Goal: Information Seeking & Learning: Find specific fact

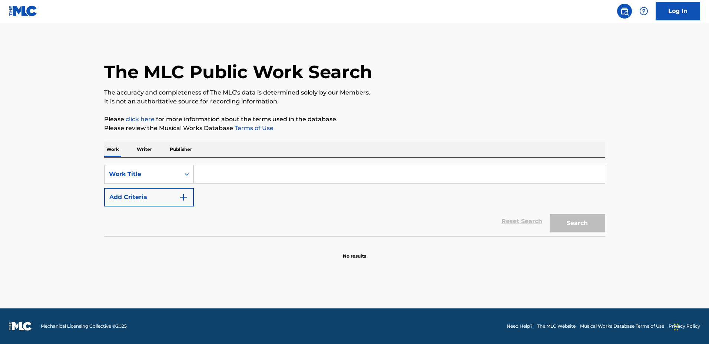
click at [367, 169] on input "Search Form" at bounding box center [399, 174] width 411 height 18
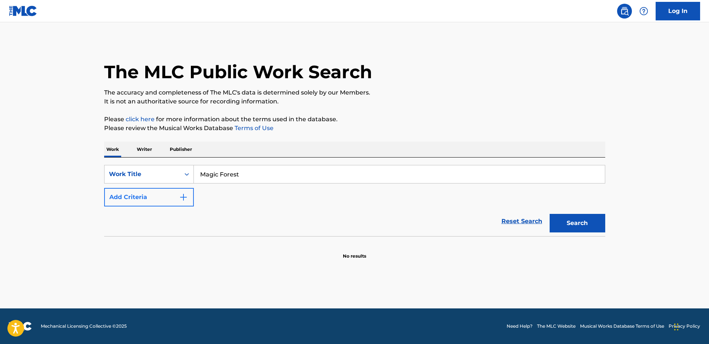
type input "Magic Forest"
click at [163, 203] on button "Add Criteria" at bounding box center [149, 197] width 90 height 19
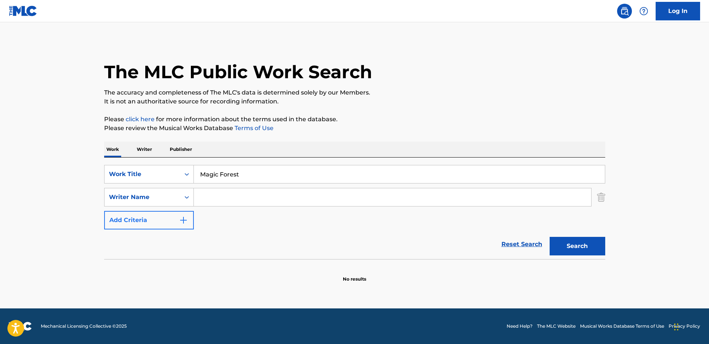
click at [235, 197] on input "Search Form" at bounding box center [392, 197] width 397 height 18
click at [549, 237] on button "Search" at bounding box center [577, 246] width 56 height 19
drag, startPoint x: 225, startPoint y: 195, endPoint x: 319, endPoint y: 196, distance: 93.7
click at [319, 196] on input "[PERSON_NAME]" at bounding box center [392, 197] width 397 height 18
click at [549, 237] on button "Search" at bounding box center [577, 246] width 56 height 19
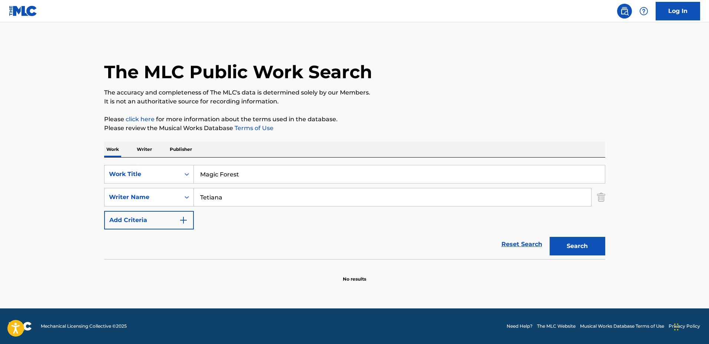
type input "[PERSON_NAME]"
drag, startPoint x: 226, startPoint y: 180, endPoint x: 204, endPoint y: 177, distance: 22.4
click at [204, 177] on input "Magic Forest" at bounding box center [399, 174] width 411 height 18
type input "M"
type input "Prelude"
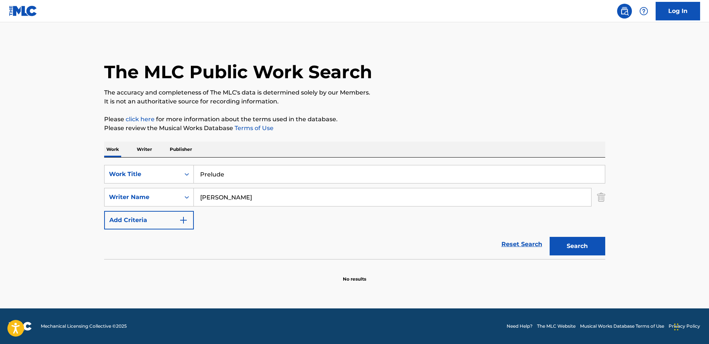
click at [549, 237] on button "Search" at bounding box center [577, 246] width 56 height 19
click at [317, 180] on input "Prelude" at bounding box center [399, 174] width 411 height 18
drag, startPoint x: 340, startPoint y: 175, endPoint x: 163, endPoint y: 178, distance: 176.7
click at [163, 178] on div "SearchWithCriteria5e8a9c5d-fbc9-4b19-96d6-325e01b10b0a Work Title Prelude" at bounding box center [354, 174] width 501 height 19
click at [549, 237] on button "Search" at bounding box center [577, 246] width 56 height 19
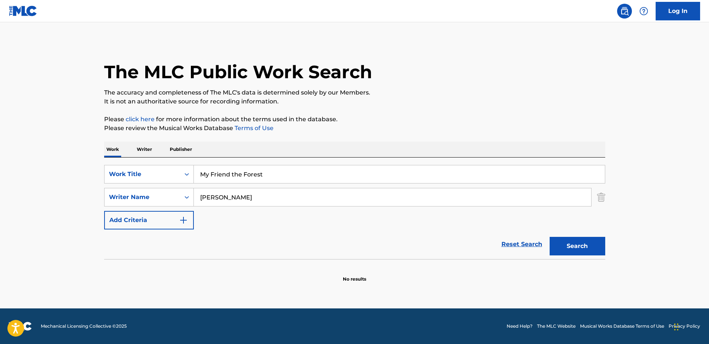
drag, startPoint x: 348, startPoint y: 169, endPoint x: 159, endPoint y: 161, distance: 189.1
click at [159, 161] on div "SearchWithCriteria5e8a9c5d-fbc9-4b19-96d6-325e01b10b0a Work Title My Friend the…" at bounding box center [354, 207] width 501 height 101
type input "For [PERSON_NAME]"
drag, startPoint x: 263, startPoint y: 234, endPoint x: 292, endPoint y: 201, distance: 44.1
click at [264, 234] on div "Reset Search Search" at bounding box center [354, 244] width 501 height 30
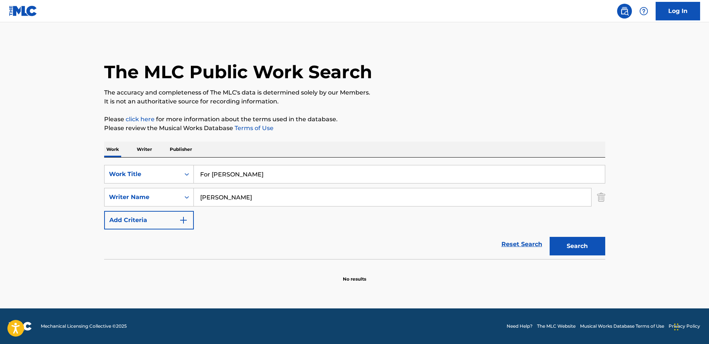
drag, startPoint x: 217, startPoint y: 189, endPoint x: 176, endPoint y: 183, distance: 41.5
click at [161, 183] on div "SearchWithCriteria5e8a9c5d-fbc9-4b19-96d6-325e01b10b0a Work Title For [PERSON_N…" at bounding box center [354, 197] width 501 height 64
type input "[PERSON_NAME][DATE]"
click at [549, 237] on button "Search" at bounding box center [577, 246] width 56 height 19
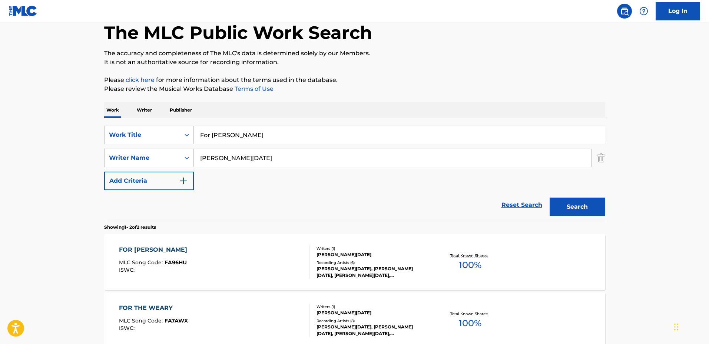
scroll to position [46, 0]
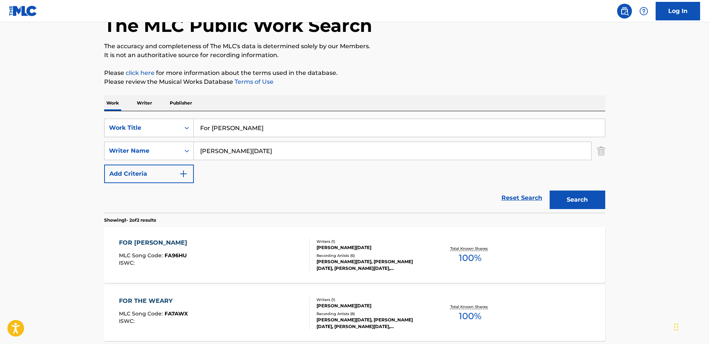
click at [405, 241] on div "Writers ( 1 )" at bounding box center [372, 242] width 112 height 6
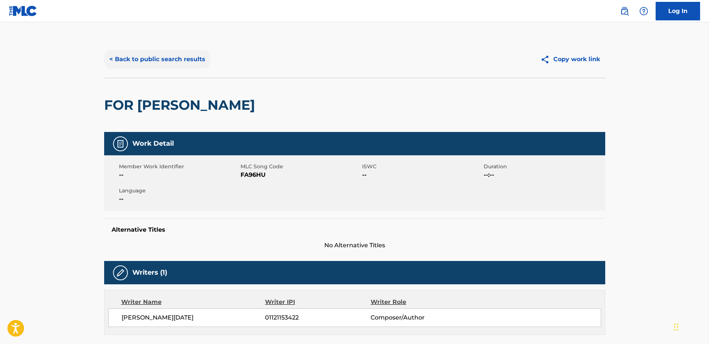
click at [166, 51] on button "< Back to public search results" at bounding box center [157, 59] width 106 height 19
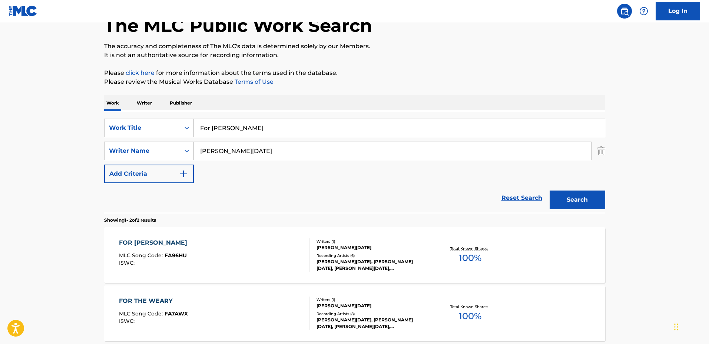
click at [299, 135] on input "For [PERSON_NAME]" at bounding box center [399, 128] width 411 height 18
click at [186, 122] on div "SearchWithCriteria5e8a9c5d-fbc9-4b19-96d6-325e01b10b0a Work Title For [PERSON_N…" at bounding box center [354, 128] width 501 height 19
type input "Nostalgia"
drag, startPoint x: 221, startPoint y: 146, endPoint x: 167, endPoint y: 143, distance: 54.5
click at [167, 143] on div "SearchWithCriteria3de1b3c4-50bf-4868-82bd-ee70a516f495 Writer Name [PERSON_NAME…" at bounding box center [354, 150] width 501 height 19
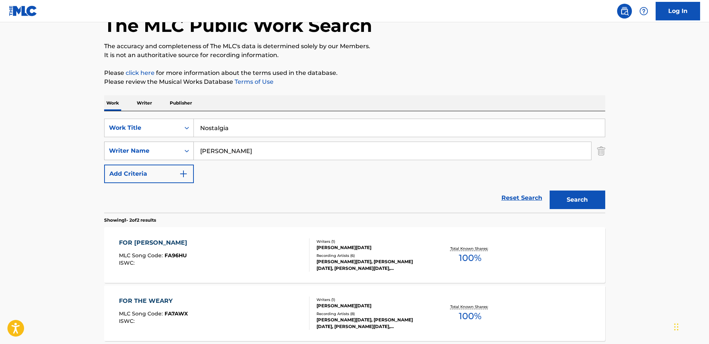
type input "[PERSON_NAME]"
click at [549, 190] on button "Search" at bounding box center [577, 199] width 56 height 19
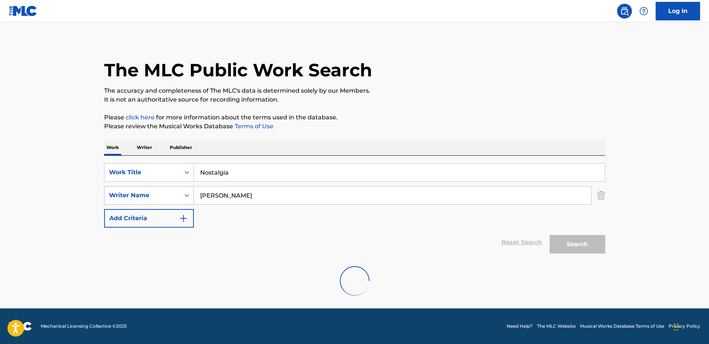
scroll to position [0, 0]
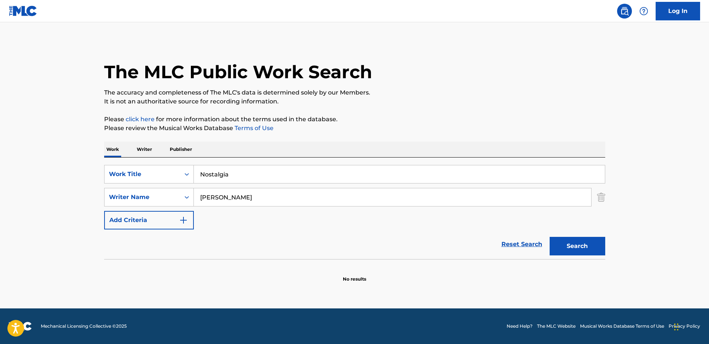
drag, startPoint x: 222, startPoint y: 170, endPoint x: 162, endPoint y: 163, distance: 60.5
click at [159, 163] on div "SearchWithCriteria5e8a9c5d-fbc9-4b19-96d6-325e01b10b0a Work Title Nostalgia Sea…" at bounding box center [354, 207] width 501 height 101
type input "Under the Same Moon"
drag, startPoint x: 187, startPoint y: 188, endPoint x: 174, endPoint y: 187, distance: 13.0
click at [176, 188] on div "SearchWithCriteria3de1b3c4-50bf-4868-82bd-ee70a516f495 Writer Name [PERSON_NAME]" at bounding box center [354, 197] width 501 height 19
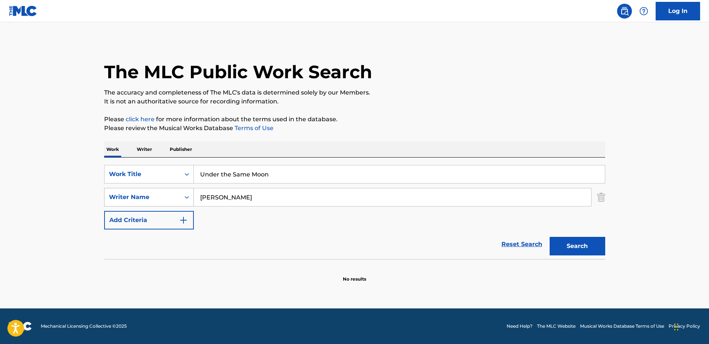
click at [549, 237] on button "Search" at bounding box center [577, 246] width 56 height 19
drag, startPoint x: 236, startPoint y: 198, endPoint x: 229, endPoint y: 196, distance: 6.8
click at [230, 196] on input "[PERSON_NAME]" at bounding box center [392, 197] width 397 height 18
type input "[PERSON_NAME]"
click at [549, 237] on button "Search" at bounding box center [577, 246] width 56 height 19
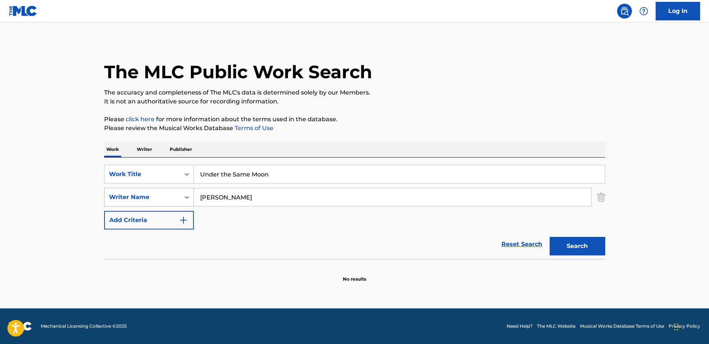
drag, startPoint x: 241, startPoint y: 194, endPoint x: 173, endPoint y: 191, distance: 69.0
click at [173, 191] on div "SearchWithCriteria3de1b3c4-50bf-4868-82bd-ee70a516f495 Writer Name [PERSON_NAME]" at bounding box center [354, 197] width 501 height 19
type input "[PERSON_NAME]"
click at [549, 237] on button "Search" at bounding box center [577, 246] width 56 height 19
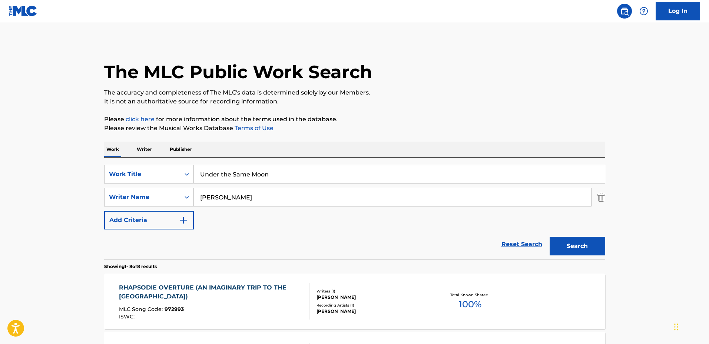
drag, startPoint x: 288, startPoint y: 174, endPoint x: 140, endPoint y: 160, distance: 148.4
click at [140, 160] on div "SearchWithCriteria5e8a9c5d-fbc9-4b19-96d6-325e01b10b0a Work Title Under the Sam…" at bounding box center [354, 207] width 501 height 101
type input "Summer Rain"
click at [549, 237] on button "Search" at bounding box center [577, 246] width 56 height 19
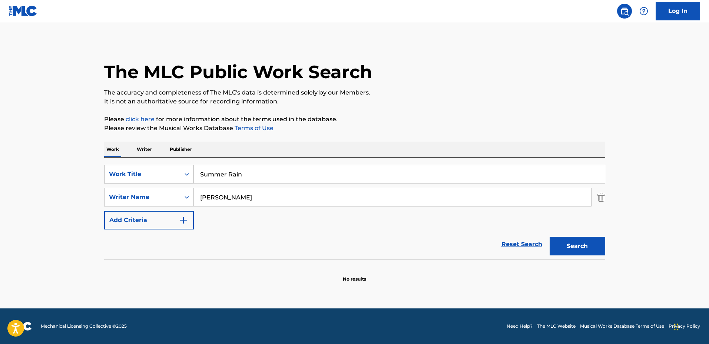
drag, startPoint x: 328, startPoint y: 172, endPoint x: 168, endPoint y: 169, distance: 160.0
click at [168, 169] on div "SearchWithCriteria5e8a9c5d-fbc9-4b19-96d6-325e01b10b0a Work Title Summer Rain" at bounding box center [354, 174] width 501 height 19
type input "Sophora"
drag, startPoint x: 247, startPoint y: 195, endPoint x: 159, endPoint y: 194, distance: 88.2
click at [159, 194] on div "SearchWithCriteria3de1b3c4-50bf-4868-82bd-ee70a516f495 Writer Name [PERSON_NAME]" at bounding box center [354, 197] width 501 height 19
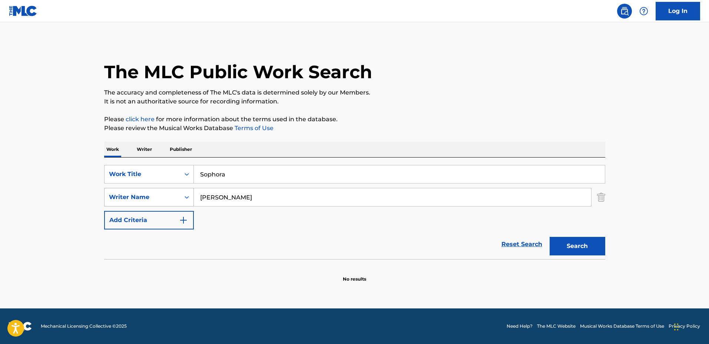
type input "[PERSON_NAME]"
click at [549, 237] on button "Search" at bounding box center [577, 246] width 56 height 19
drag, startPoint x: 237, startPoint y: 194, endPoint x: 176, endPoint y: 189, distance: 60.6
click at [176, 189] on div "SearchWithCriteria3de1b3c4-50bf-4868-82bd-ee70a516f495 Writer Name [PERSON_NAME]" at bounding box center [354, 197] width 501 height 19
type input "[PERSON_NAME]"
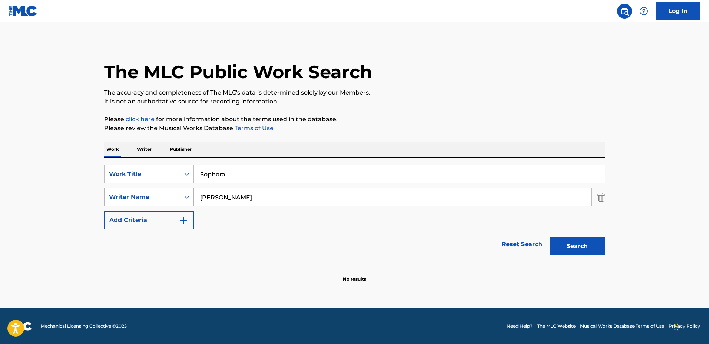
click at [549, 237] on button "Search" at bounding box center [577, 246] width 56 height 19
drag, startPoint x: 383, startPoint y: 209, endPoint x: 431, endPoint y: 214, distance: 48.0
click at [384, 209] on div "SearchWithCriteria5e8a9c5d-fbc9-4b19-96d6-325e01b10b0a Work Title Sophora Searc…" at bounding box center [354, 197] width 501 height 64
drag, startPoint x: 182, startPoint y: 167, endPoint x: 178, endPoint y: 166, distance: 3.8
click at [179, 167] on div "SearchWithCriteria5e8a9c5d-fbc9-4b19-96d6-325e01b10b0a Work Title Sophora" at bounding box center [354, 174] width 501 height 19
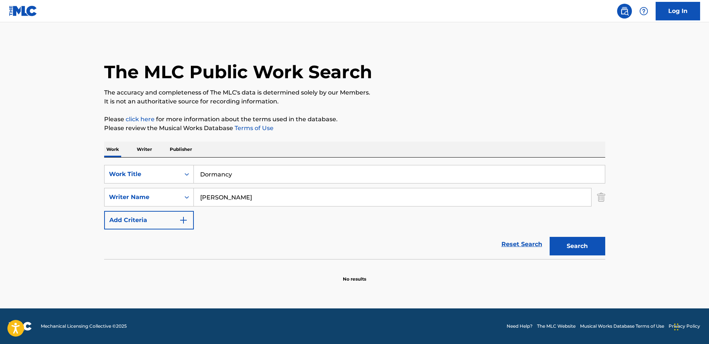
type input "Dormancy"
drag, startPoint x: 222, startPoint y: 193, endPoint x: 179, endPoint y: 192, distance: 43.7
click at [179, 192] on div "SearchWithCriteria3de1b3c4-50bf-4868-82bd-ee70a516f495 Writer Name [PERSON_NAME]" at bounding box center [354, 197] width 501 height 19
type input "Les Moray"
click at [549, 237] on button "Search" at bounding box center [577, 246] width 56 height 19
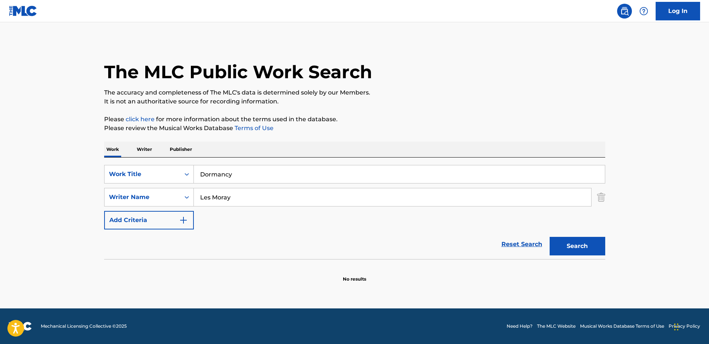
click at [312, 170] on input "Dormancy" at bounding box center [399, 174] width 411 height 18
type input "D"
type input "Rock Me Amadeus"
click at [300, 205] on input "Les Moray" at bounding box center [392, 197] width 397 height 18
drag, startPoint x: 291, startPoint y: 198, endPoint x: 170, endPoint y: 190, distance: 121.4
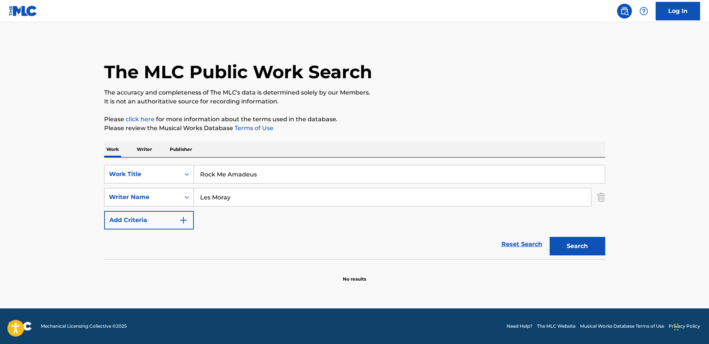
click at [170, 190] on div "SearchWithCriteria3de1b3c4-50bf-4868-82bd-ee70a516f495 Writer Name [PERSON_NAME]" at bounding box center [354, 197] width 501 height 19
click at [549, 237] on button "Search" at bounding box center [577, 246] width 56 height 19
drag, startPoint x: 262, startPoint y: 194, endPoint x: 247, endPoint y: 200, distance: 16.2
click at [220, 194] on input "[PERSON_NAME]" at bounding box center [392, 197] width 397 height 18
type input "[PERSON_NAME]"
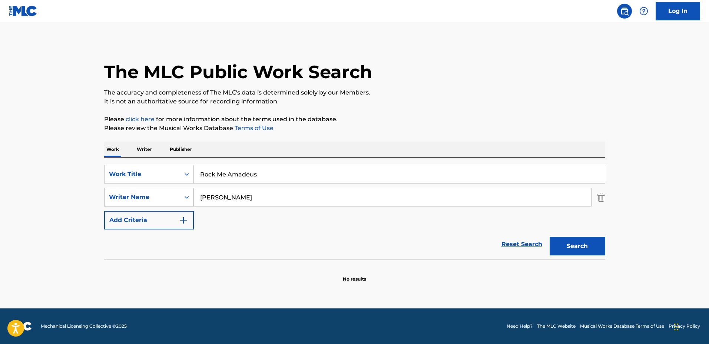
drag, startPoint x: 200, startPoint y: 196, endPoint x: 189, endPoint y: 196, distance: 11.1
click at [183, 196] on div "SearchWithCriteria3de1b3c4-50bf-4868-82bd-ee70a516f495 Writer Name [PERSON_NAME]" at bounding box center [354, 197] width 501 height 19
type input "Xenti"
click at [549, 237] on button "Search" at bounding box center [577, 246] width 56 height 19
drag, startPoint x: 159, startPoint y: 163, endPoint x: 149, endPoint y: 163, distance: 10.4
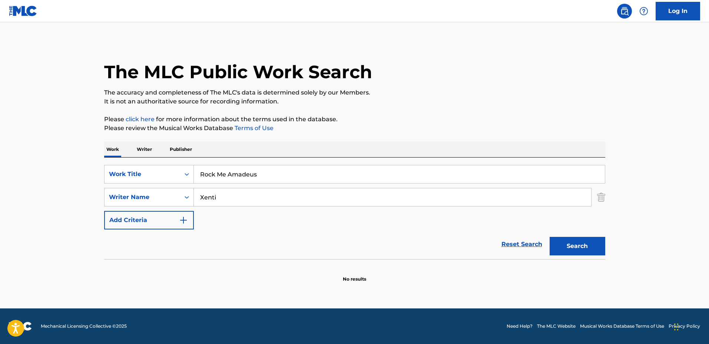
click at [149, 163] on div "SearchWithCriteria5e8a9c5d-fbc9-4b19-96d6-325e01b10b0a Work Title Rock Me Amade…" at bounding box center [354, 207] width 501 height 101
type input "Rock Me"
click at [549, 237] on button "Search" at bounding box center [577, 246] width 56 height 19
drag, startPoint x: 239, startPoint y: 194, endPoint x: 156, endPoint y: 184, distance: 83.5
click at [157, 184] on div "SearchWithCriteria5e8a9c5d-fbc9-4b19-96d6-325e01b10b0a Work Title Rock Me Searc…" at bounding box center [354, 197] width 501 height 64
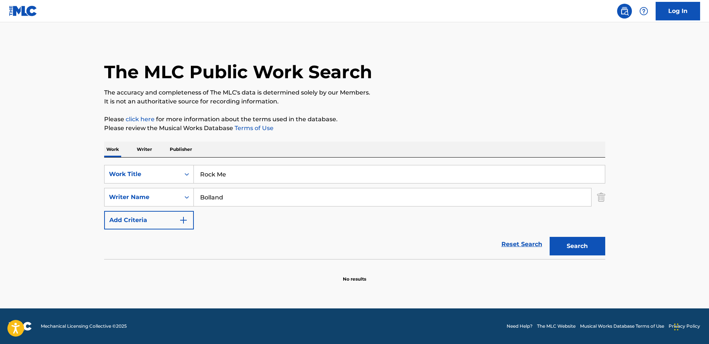
type input "Bolland"
click at [549, 237] on button "Search" at bounding box center [577, 246] width 56 height 19
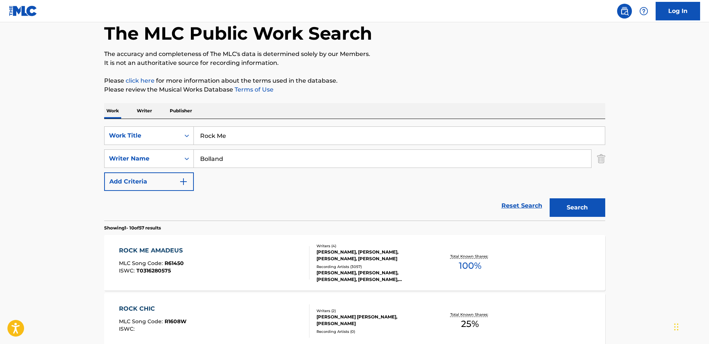
scroll to position [46, 0]
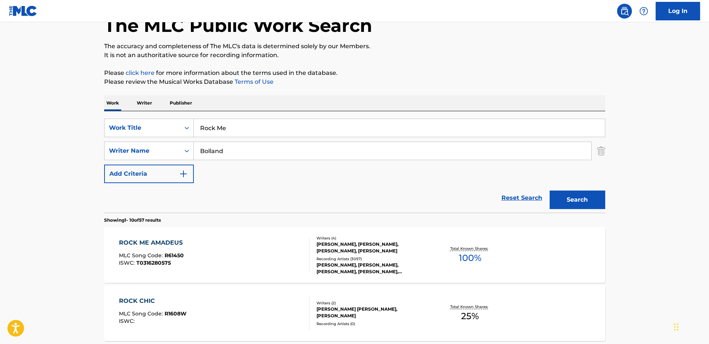
click at [436, 228] on div "ROCK ME AMADEUS MLC Song Code : R61450 ISWC : T0316280575 Writers ( 4 ) [PERSON…" at bounding box center [354, 255] width 501 height 56
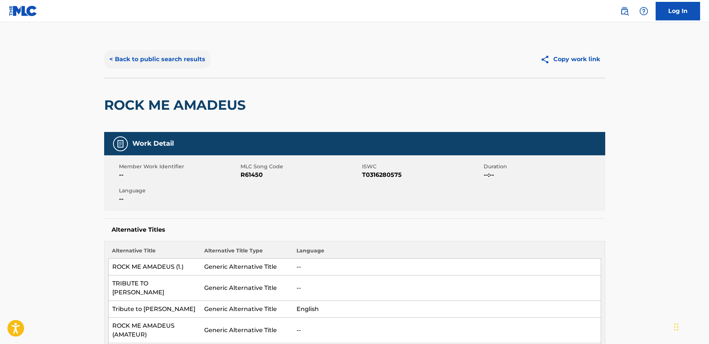
click at [177, 61] on button "< Back to public search results" at bounding box center [157, 59] width 106 height 19
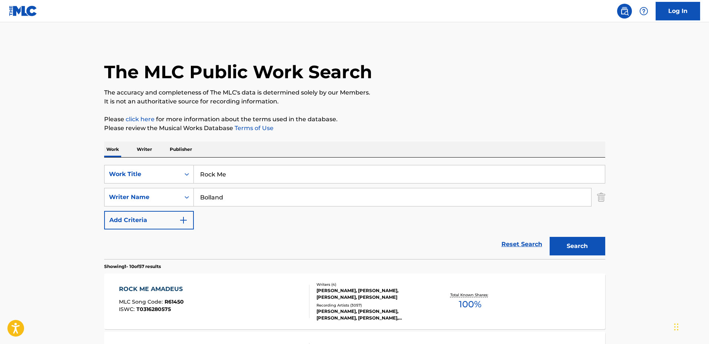
scroll to position [46, 0]
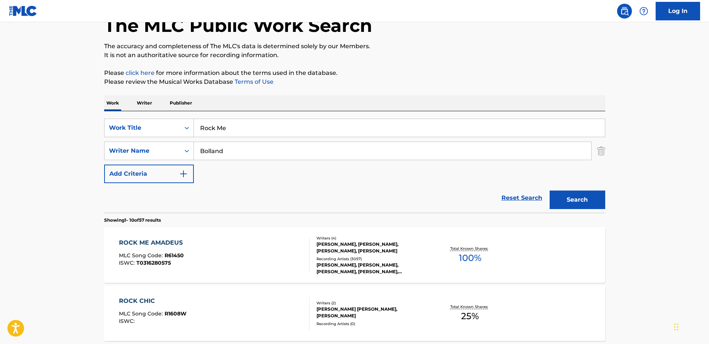
drag, startPoint x: 261, startPoint y: 123, endPoint x: 143, endPoint y: 116, distance: 117.9
click at [143, 116] on div "SearchWithCriteria5e8a9c5d-fbc9-4b19-96d6-325e01b10b0a Work Title Rock Me Searc…" at bounding box center [354, 161] width 501 height 101
type input "Emotional Violins"
drag, startPoint x: 242, startPoint y: 153, endPoint x: 174, endPoint y: 147, distance: 68.0
click at [174, 146] on div "SearchWithCriteria3de1b3c4-50bf-4868-82bd-ee70a516f495 Writer Name [PERSON_NAME]" at bounding box center [354, 150] width 501 height 19
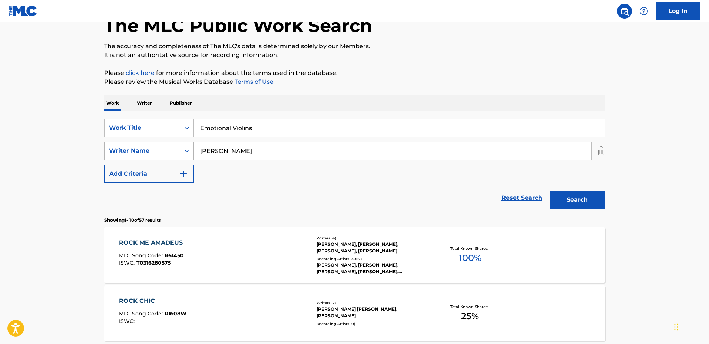
type input "[PERSON_NAME]"
click at [549, 190] on button "Search" at bounding box center [577, 199] width 56 height 19
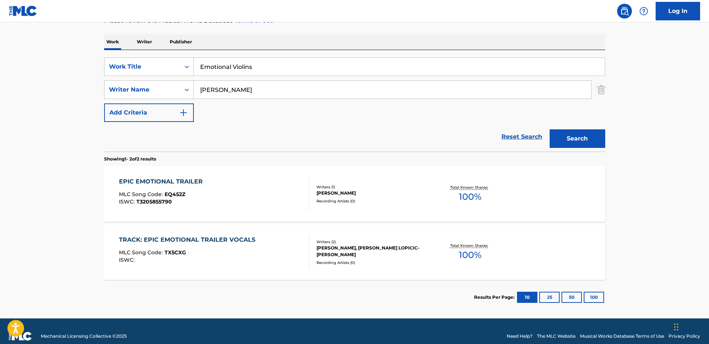
scroll to position [117, 0]
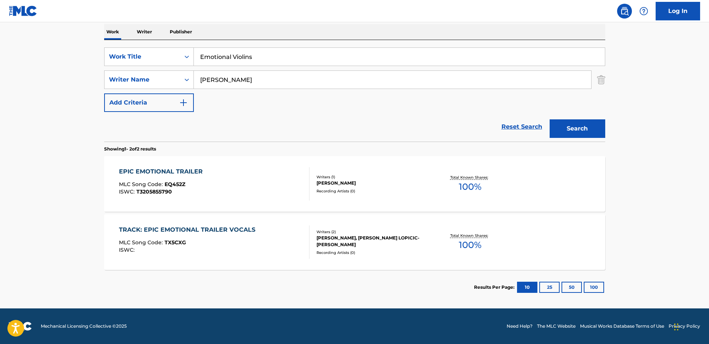
click at [396, 193] on div "EPIC EMOTIONAL TRAILER MLC Song Code : EQ452Z ISWC : T3205855790 Writers ( 1 ) …" at bounding box center [354, 184] width 501 height 56
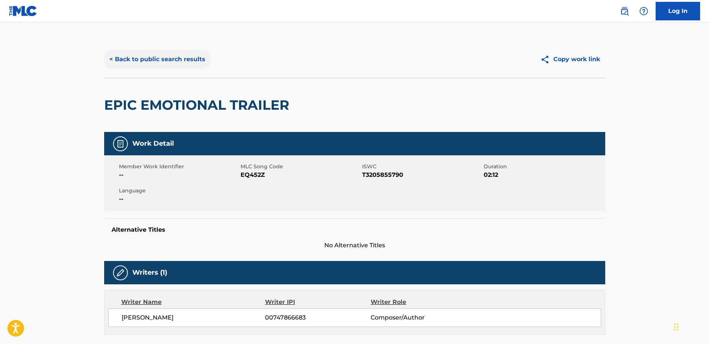
click at [167, 57] on button "< Back to public search results" at bounding box center [157, 59] width 106 height 19
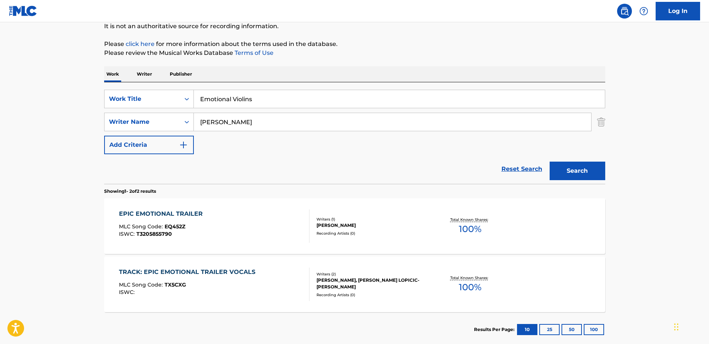
click at [410, 153] on div "SearchWithCriteria5e8a9c5d-fbc9-4b19-96d6-325e01b10b0a Work Title Emotional Vio…" at bounding box center [354, 122] width 501 height 64
drag, startPoint x: 313, startPoint y: 100, endPoint x: 172, endPoint y: 93, distance: 140.5
click at [165, 94] on div "SearchWithCriteria5e8a9c5d-fbc9-4b19-96d6-325e01b10b0a Work Title Emotional Vio…" at bounding box center [354, 99] width 501 height 19
click at [549, 161] on button "Search" at bounding box center [577, 170] width 56 height 19
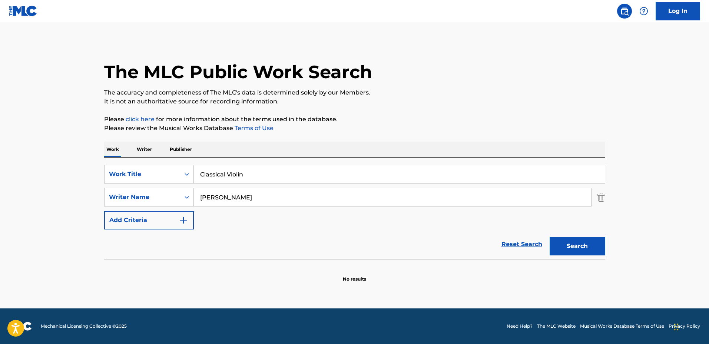
type input "Classical Violin"
click at [549, 237] on button "Search" at bounding box center [577, 246] width 56 height 19
drag, startPoint x: 280, startPoint y: 200, endPoint x: 536, endPoint y: 238, distance: 258.3
click at [169, 191] on div "SearchWithCriteria3de1b3c4-50bf-4868-82bd-ee70a516f495 Writer Name [PERSON_NAME]" at bounding box center [354, 197] width 501 height 19
click at [327, 197] on input "Search Form" at bounding box center [392, 197] width 397 height 18
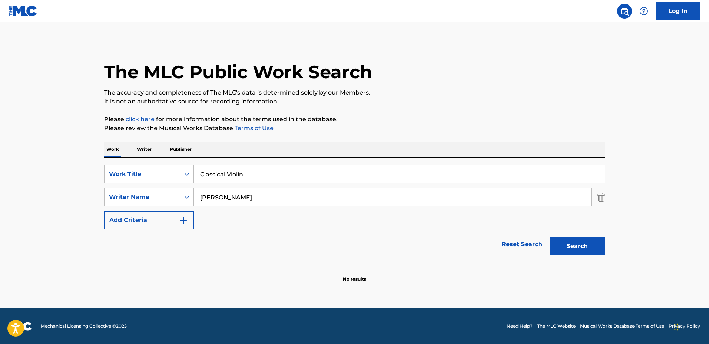
type input "[PERSON_NAME]"
click at [549, 237] on button "Search" at bounding box center [577, 246] width 56 height 19
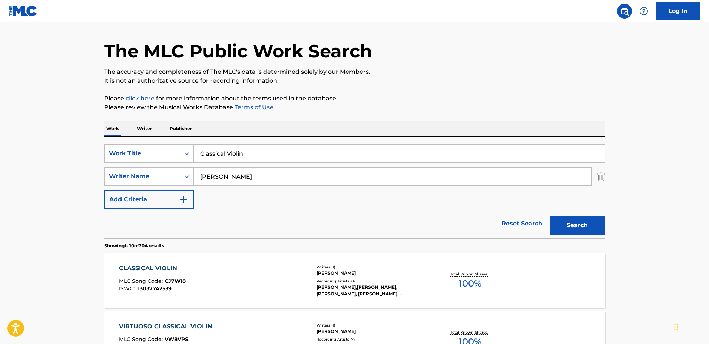
scroll to position [46, 0]
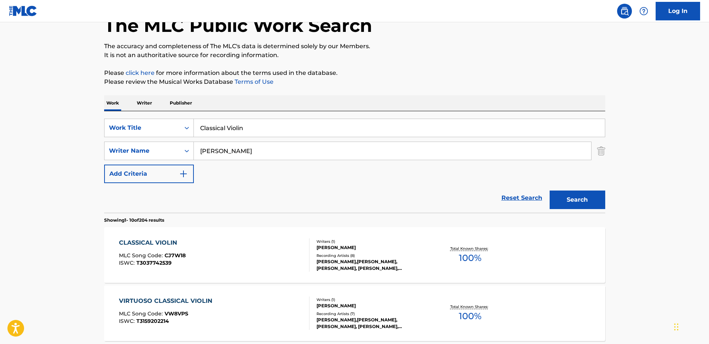
click at [419, 246] on div "[PERSON_NAME]" at bounding box center [372, 247] width 112 height 7
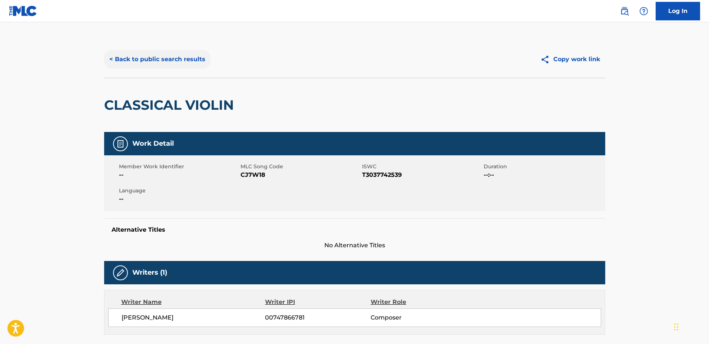
click at [174, 65] on button "< Back to public search results" at bounding box center [157, 59] width 106 height 19
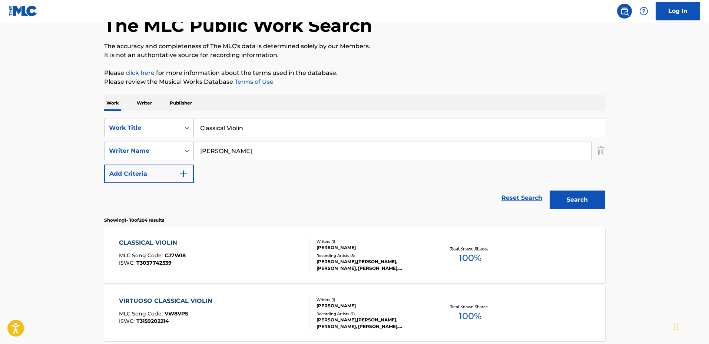
drag, startPoint x: 357, startPoint y: 132, endPoint x: 360, endPoint y: 129, distance: 4.2
click at [357, 132] on input "Classical Violin" at bounding box center [399, 128] width 411 height 18
drag, startPoint x: 327, startPoint y: 124, endPoint x: 197, endPoint y: 119, distance: 129.7
click at [197, 119] on input "Classical Violin" at bounding box center [399, 128] width 411 height 18
type input "Attacca"
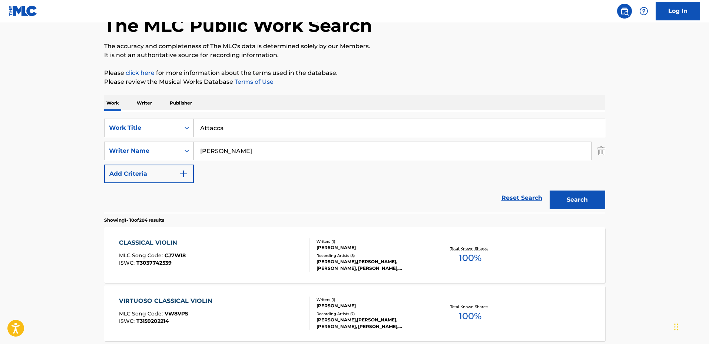
click at [239, 154] on input "[PERSON_NAME]" at bounding box center [392, 151] width 397 height 18
drag, startPoint x: 197, startPoint y: 149, endPoint x: 179, endPoint y: 148, distance: 17.4
click at [179, 148] on div "SearchWithCriteria3de1b3c4-50bf-4868-82bd-ee70a516f495 Writer Name [PERSON_NAME]" at bounding box center [354, 150] width 501 height 19
type input "[PERSON_NAME]"
click at [549, 190] on button "Search" at bounding box center [577, 199] width 56 height 19
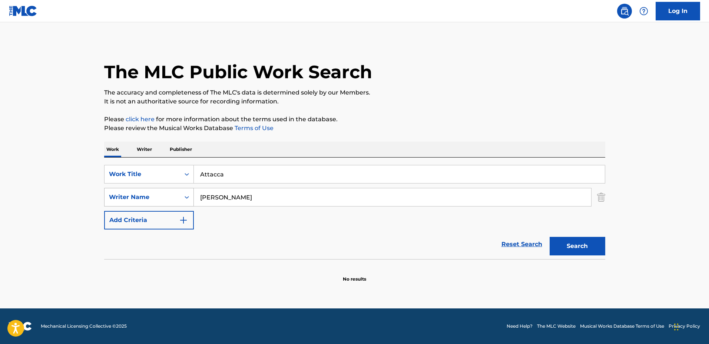
scroll to position [0, 0]
drag, startPoint x: 273, startPoint y: 196, endPoint x: 183, endPoint y: 186, distance: 89.8
click at [183, 186] on div "SearchWithCriteria5e8a9c5d-fbc9-4b19-96d6-325e01b10b0a Work Title Attacca Searc…" at bounding box center [354, 197] width 501 height 64
type input "[PERSON_NAME]"
click at [549, 237] on button "Search" at bounding box center [577, 246] width 56 height 19
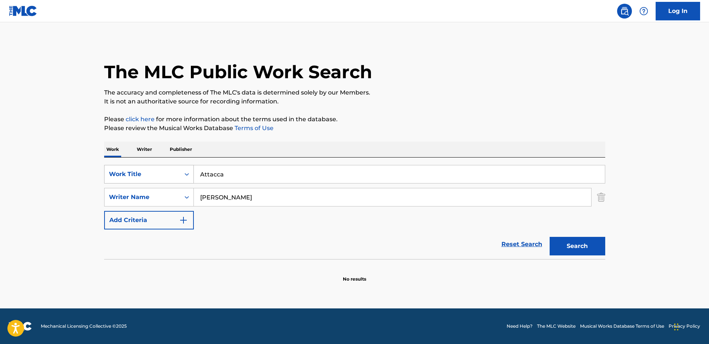
drag, startPoint x: 215, startPoint y: 173, endPoint x: 177, endPoint y: 170, distance: 37.9
click at [171, 170] on div "SearchWithCriteria5e8a9c5d-fbc9-4b19-96d6-325e01b10b0a Work Title Attacca" at bounding box center [354, 174] width 501 height 19
type input "Into the Storm"
click at [549, 237] on button "Search" at bounding box center [577, 246] width 56 height 19
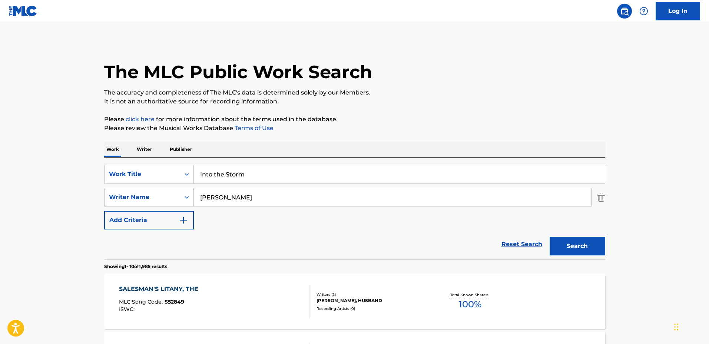
click at [287, 199] on input "[PERSON_NAME]" at bounding box center [392, 197] width 397 height 18
drag, startPoint x: 296, startPoint y: 194, endPoint x: 161, endPoint y: 193, distance: 134.8
click at [161, 194] on div "SearchWithCriteria3de1b3c4-50bf-4868-82bd-ee70a516f495 Writer Name [PERSON_NAME]" at bounding box center [354, 197] width 501 height 19
type input "[PERSON_NAME]"
click at [549, 237] on button "Search" at bounding box center [577, 246] width 56 height 19
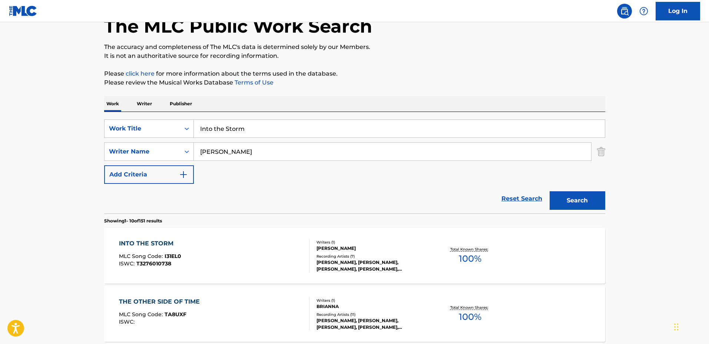
scroll to position [46, 0]
click at [417, 257] on div "Recording Artists ( 7 )" at bounding box center [372, 256] width 112 height 6
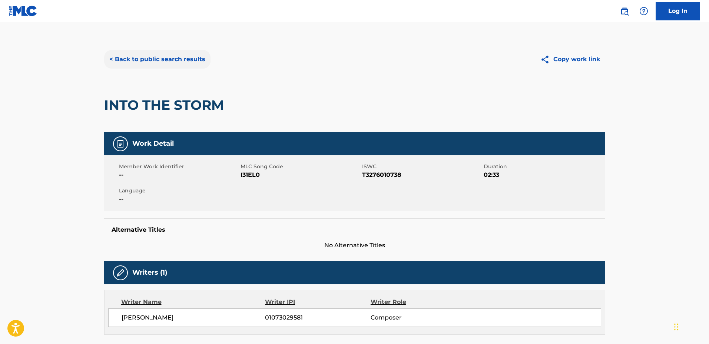
click at [168, 58] on button "< Back to public search results" at bounding box center [157, 59] width 106 height 19
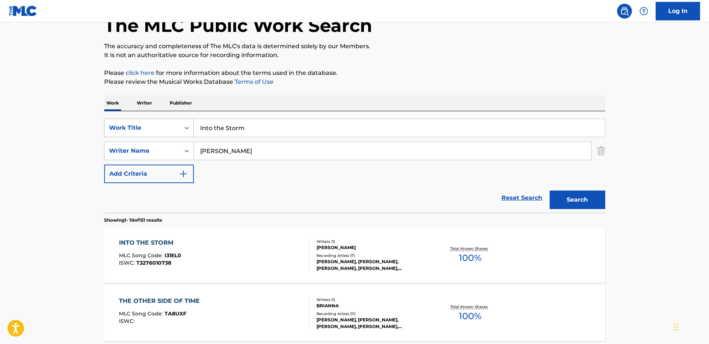
drag, startPoint x: 288, startPoint y: 131, endPoint x: 147, endPoint y: 123, distance: 141.7
click at [147, 123] on div "SearchWithCriteria5e8a9c5d-fbc9-4b19-96d6-325e01b10b0a Work Title Into the Storm" at bounding box center [354, 128] width 501 height 19
type input "Blood in the Bayou"
drag, startPoint x: 234, startPoint y: 150, endPoint x: 161, endPoint y: 144, distance: 72.8
click at [162, 144] on div "SearchWithCriteria3de1b3c4-50bf-4868-82bd-ee70a516f495 Writer Name [PERSON_NAME]" at bounding box center [354, 150] width 501 height 19
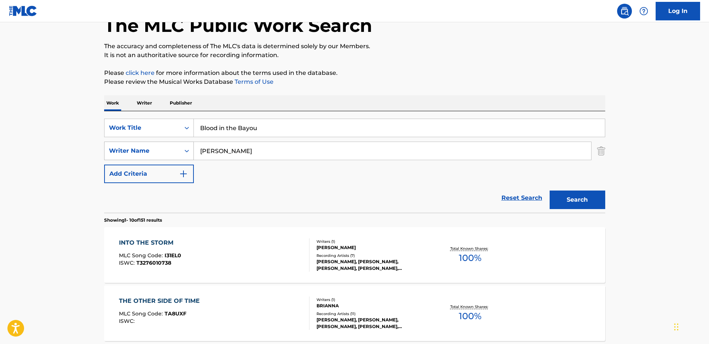
type input "[PERSON_NAME]"
click at [549, 190] on button "Search" at bounding box center [577, 199] width 56 height 19
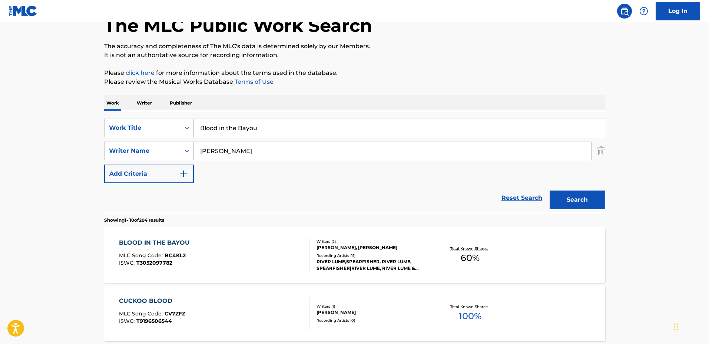
click at [437, 241] on div "BLOOD IN THE BAYOU MLC Song Code : BC4KL2 ISWC : T3052097782 Writers ( 2 ) [PER…" at bounding box center [354, 255] width 501 height 56
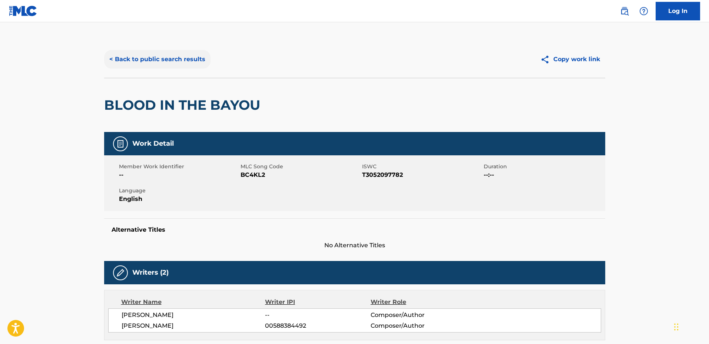
click at [178, 58] on button "< Back to public search results" at bounding box center [157, 59] width 106 height 19
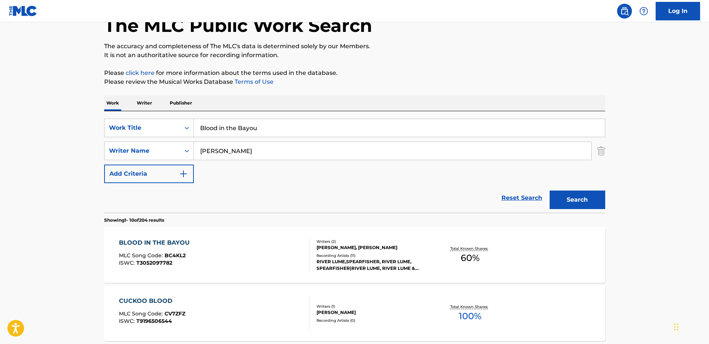
drag, startPoint x: 317, startPoint y: 126, endPoint x: 157, endPoint y: 116, distance: 159.9
click at [158, 116] on div "SearchWithCriteria5e8a9c5d-fbc9-4b19-96d6-325e01b10b0a Work Title Blood in the …" at bounding box center [354, 161] width 501 height 101
type input "Attacca"
click at [549, 190] on button "Search" at bounding box center [577, 199] width 56 height 19
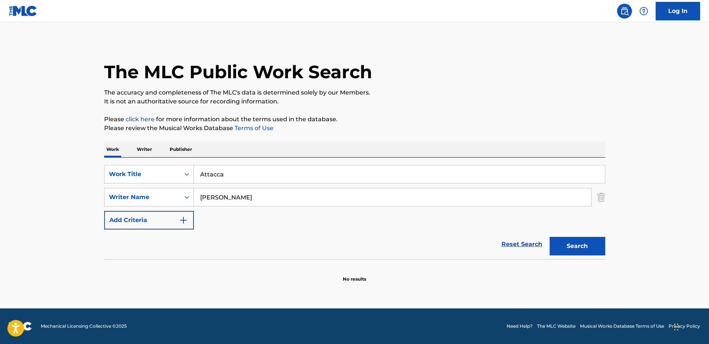
scroll to position [0, 0]
drag, startPoint x: 259, startPoint y: 201, endPoint x: 171, endPoint y: 189, distance: 89.0
click at [172, 189] on div "SearchWithCriteria3de1b3c4-50bf-4868-82bd-ee70a516f495 Writer Name [PERSON_NAME]" at bounding box center [354, 197] width 501 height 19
click at [343, 201] on input "[PERSON_NAME]" at bounding box center [392, 197] width 397 height 18
click at [549, 237] on button "Search" at bounding box center [577, 246] width 56 height 19
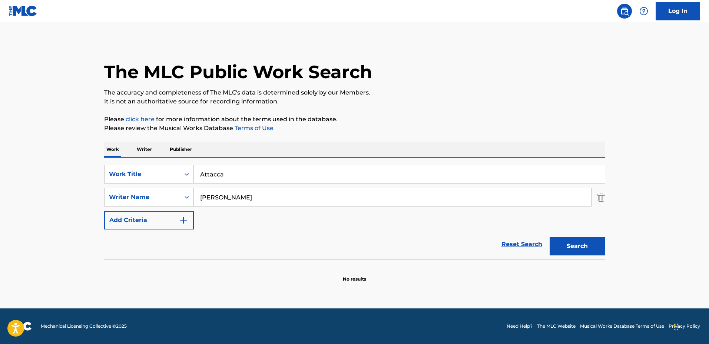
click at [343, 201] on input "[PERSON_NAME]" at bounding box center [392, 197] width 397 height 18
type input "[PERSON_NAME]"
click at [549, 237] on button "Search" at bounding box center [577, 246] width 56 height 19
drag, startPoint x: 281, startPoint y: 174, endPoint x: 153, endPoint y: 167, distance: 127.6
click at [153, 167] on div "SearchWithCriteria5e8a9c5d-fbc9-4b19-96d6-325e01b10b0a Work Title Attacca" at bounding box center [354, 174] width 501 height 19
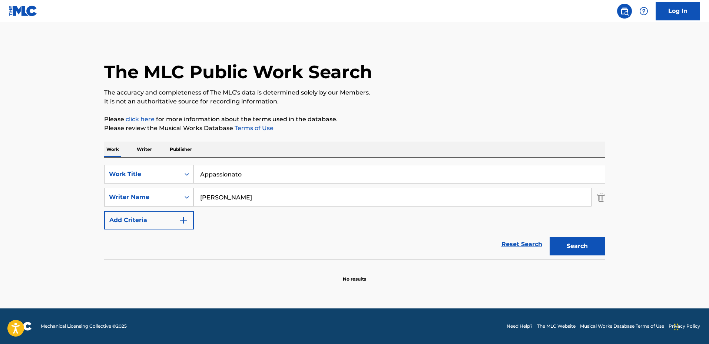
type input "Appassionato"
click at [170, 188] on div "SearchWithCriteria3de1b3c4-50bf-4868-82bd-ee70a516f495 Writer Name [PERSON_NAME]" at bounding box center [354, 197] width 501 height 19
type input "[PERSON_NAME]"
click at [549, 237] on button "Search" at bounding box center [577, 246] width 56 height 19
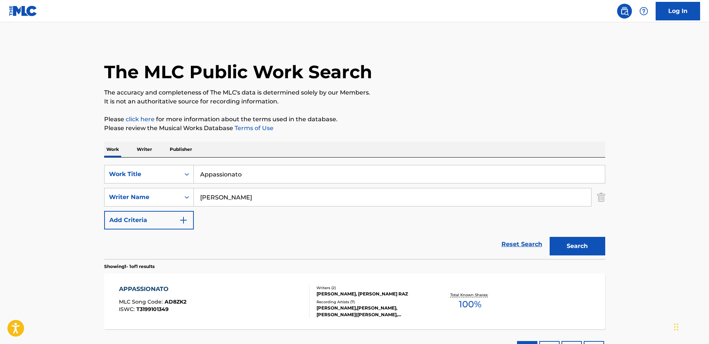
click at [453, 279] on div "APPASSIONATO MLC Song Code : AD8ZK2 ISWC : T3199101349 Writers ( 2 ) [PERSON_NA…" at bounding box center [354, 301] width 501 height 56
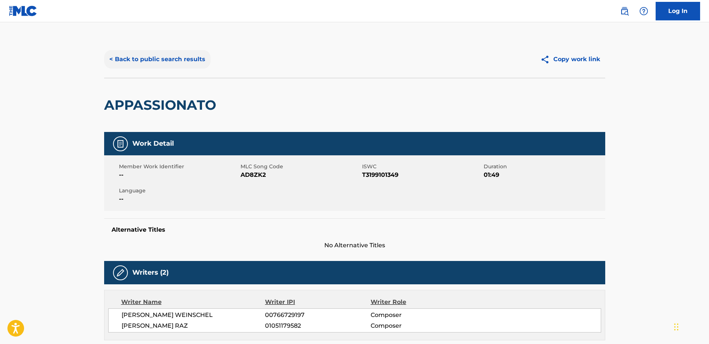
click at [160, 59] on button "< Back to public search results" at bounding box center [157, 59] width 106 height 19
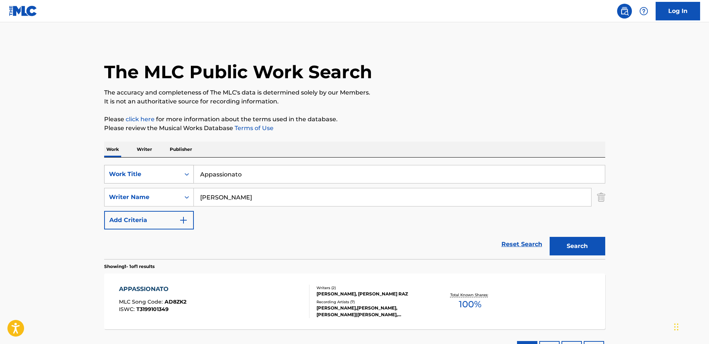
drag, startPoint x: 281, startPoint y: 173, endPoint x: 145, endPoint y: 167, distance: 136.8
click at [146, 167] on div "SearchWithCriteria5e8a9c5d-fbc9-4b19-96d6-325e01b10b0a Work Title Appassionato" at bounding box center [354, 174] width 501 height 19
type input "Freya"
drag, startPoint x: 215, startPoint y: 194, endPoint x: 149, endPoint y: 193, distance: 66.3
click at [149, 193] on div "SearchWithCriteria3de1b3c4-50bf-4868-82bd-ee70a516f495 Writer Name [PERSON_NAME]" at bounding box center [354, 197] width 501 height 19
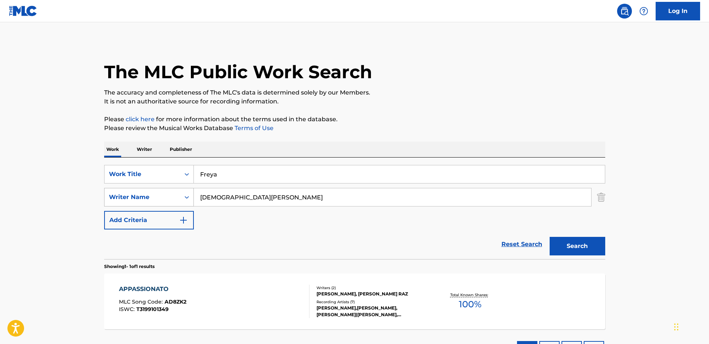
click at [549, 237] on button "Search" at bounding box center [577, 246] width 56 height 19
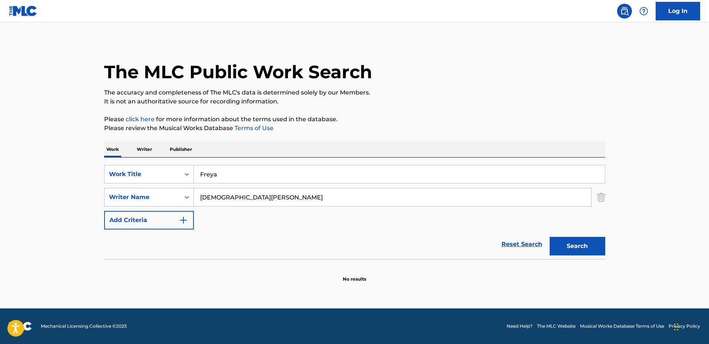
click at [248, 190] on input "[DEMOGRAPHIC_DATA][PERSON_NAME]" at bounding box center [392, 197] width 397 height 18
type input "[DEMOGRAPHIC_DATA][PERSON_NAME]"
click at [549, 237] on button "Search" at bounding box center [577, 246] width 56 height 19
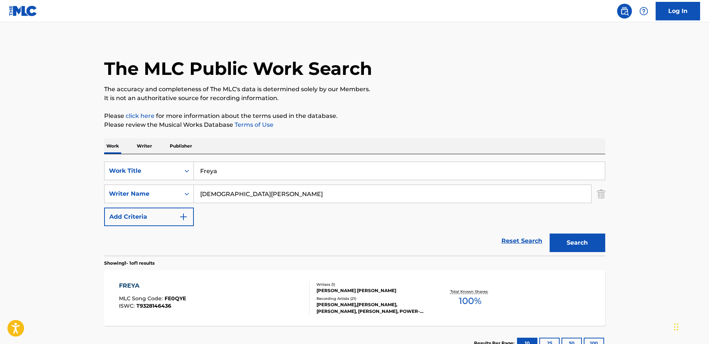
scroll to position [46, 0]
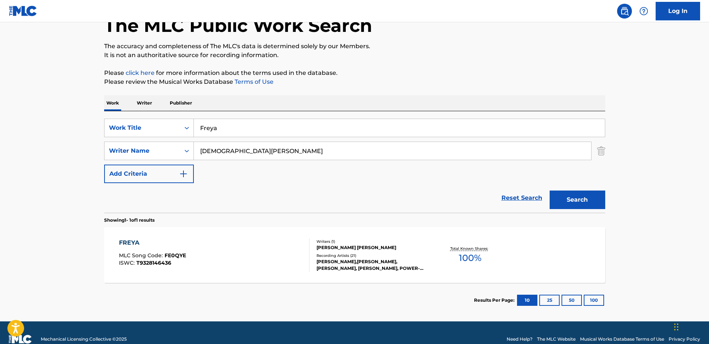
click at [416, 243] on div "Writers ( 1 )" at bounding box center [372, 242] width 112 height 6
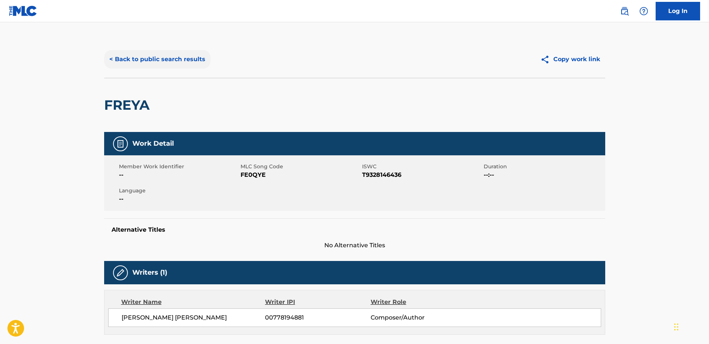
click at [169, 60] on button "< Back to public search results" at bounding box center [157, 59] width 106 height 19
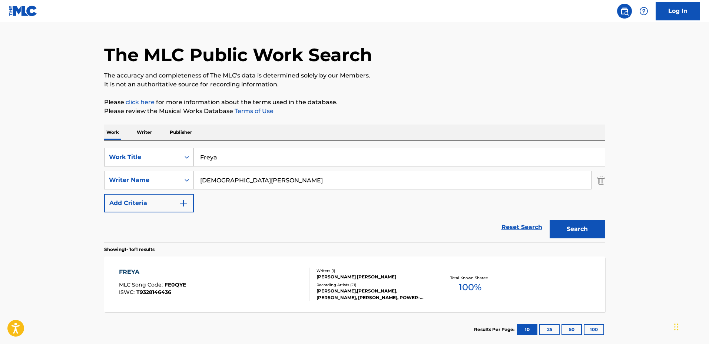
drag, startPoint x: 276, startPoint y: 152, endPoint x: 167, endPoint y: 148, distance: 109.7
click at [167, 148] on div "SearchWithCriteria5e8a9c5d-fbc9-4b19-96d6-325e01b10b0a Work Title Freya" at bounding box center [354, 157] width 501 height 19
type input "Melodrama"
drag, startPoint x: 253, startPoint y: 181, endPoint x: 161, endPoint y: 177, distance: 92.0
click at [161, 177] on div "SearchWithCriteria3de1b3c4-50bf-4868-82bd-ee70a516f495 Writer Name [PERSON_NAME]" at bounding box center [354, 180] width 501 height 19
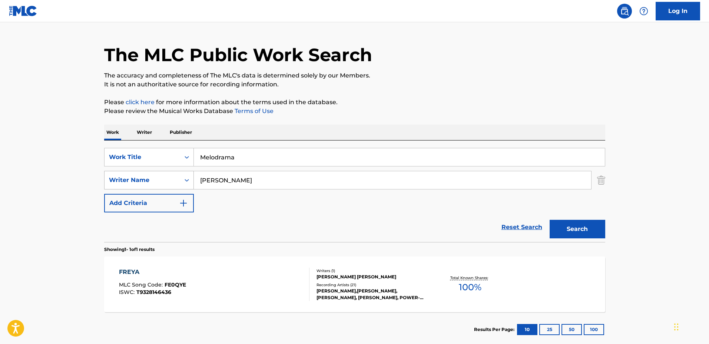
type input "[PERSON_NAME]"
click at [549, 220] on button "Search" at bounding box center [577, 229] width 56 height 19
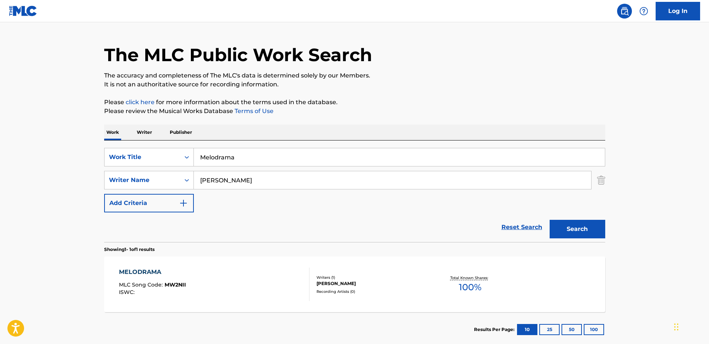
click at [396, 272] on div "MELODRAMA MLC Song Code : MW2NII ISWC : Writers ( 1 ) [PERSON_NAME] Recording A…" at bounding box center [354, 284] width 501 height 56
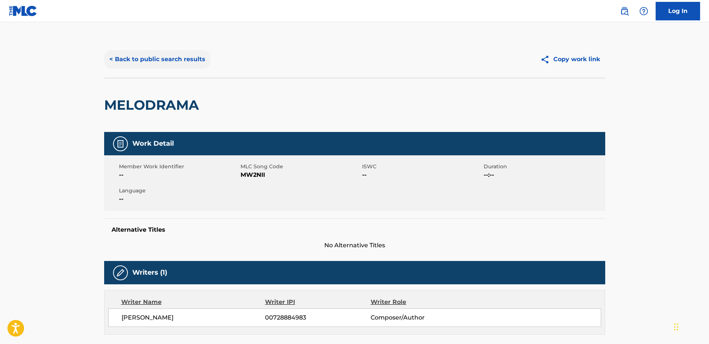
click at [176, 65] on button "< Back to public search results" at bounding box center [157, 59] width 106 height 19
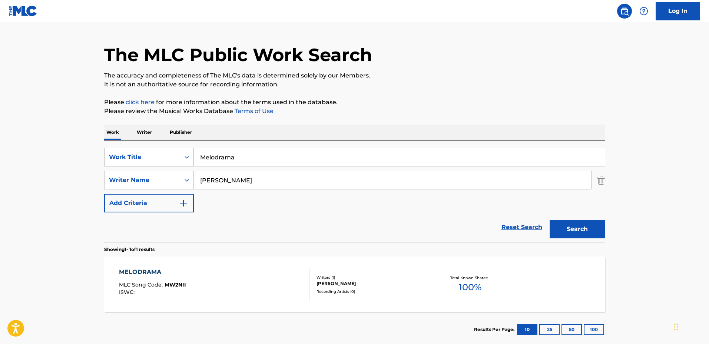
drag, startPoint x: 324, startPoint y: 160, endPoint x: 191, endPoint y: 154, distance: 133.1
click at [192, 155] on div "SearchWithCriteria5e8a9c5d-fbc9-4b19-96d6-325e01b10b0a Work Title Melodrama" at bounding box center [354, 157] width 501 height 19
type input "Midnight Piano"
drag, startPoint x: 298, startPoint y: 183, endPoint x: 174, endPoint y: 174, distance: 124.0
click at [175, 174] on div "SearchWithCriteria3de1b3c4-50bf-4868-82bd-ee70a516f495 Writer Name [PERSON_NAME]" at bounding box center [354, 180] width 501 height 19
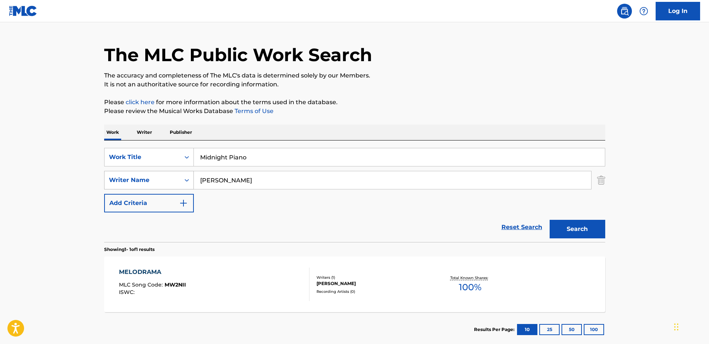
type input "[PERSON_NAME]"
click at [549, 220] on button "Search" at bounding box center [577, 229] width 56 height 19
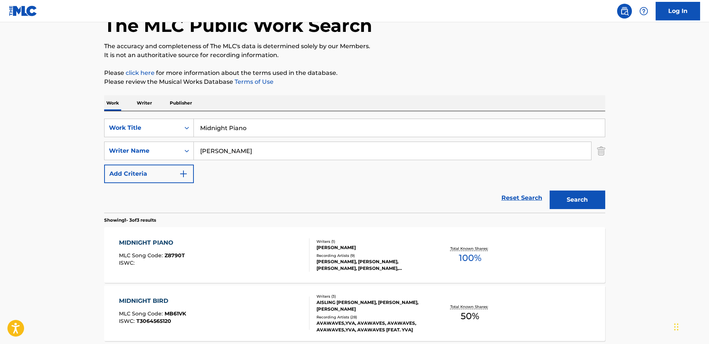
click at [294, 252] on div "MIDNIGHT PIANO MLC Song Code : Z8790T ISWC :" at bounding box center [214, 254] width 190 height 33
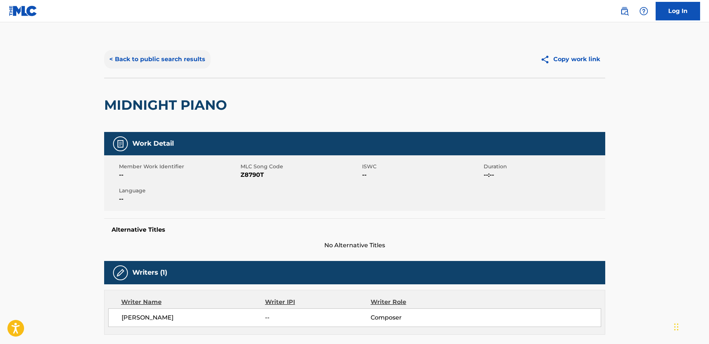
click at [154, 60] on button "< Back to public search results" at bounding box center [157, 59] width 106 height 19
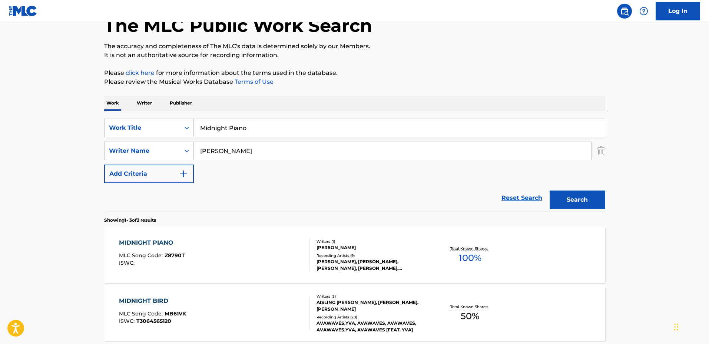
drag, startPoint x: 289, startPoint y: 135, endPoint x: 195, endPoint y: 129, distance: 94.7
click at [195, 129] on input "Midnight Piano" at bounding box center [399, 128] width 411 height 18
type input "Distant Water"
drag, startPoint x: 275, startPoint y: 144, endPoint x: 155, endPoint y: 141, distance: 120.4
click at [156, 141] on div "SearchWithCriteria5e8a9c5d-fbc9-4b19-96d6-325e01b10b0a Work Title Distant Water…" at bounding box center [354, 151] width 501 height 64
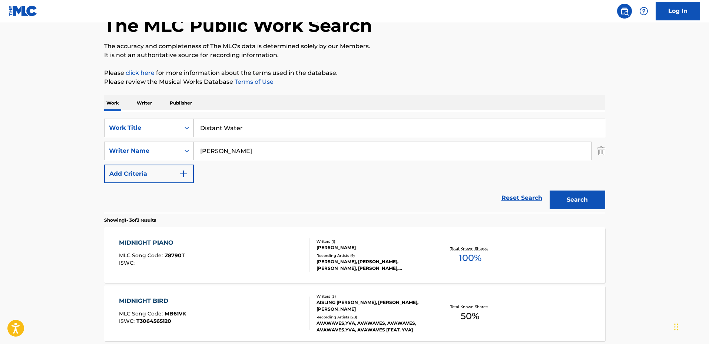
type input "[PERSON_NAME]"
click at [549, 190] on button "Search" at bounding box center [577, 199] width 56 height 19
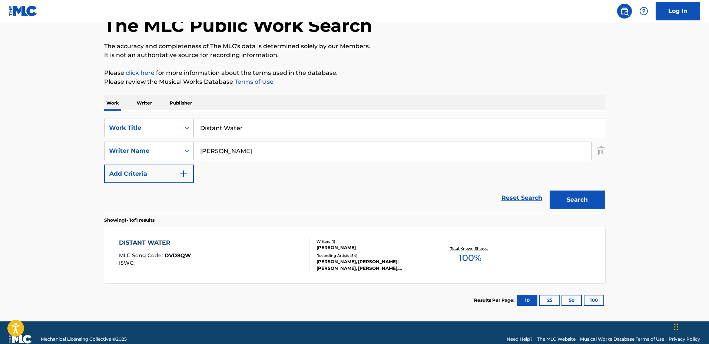
click at [406, 241] on div "Writers ( 1 )" at bounding box center [372, 242] width 112 height 6
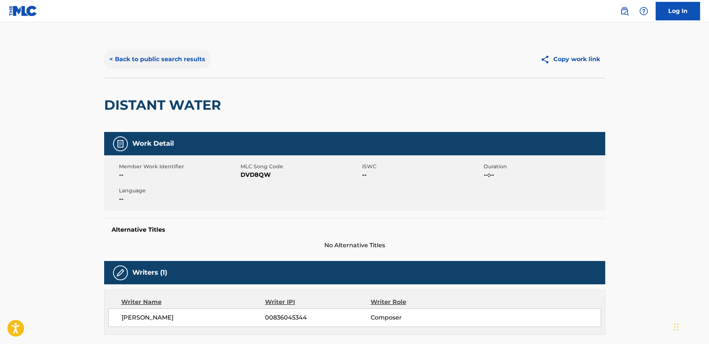
click at [189, 67] on button "< Back to public search results" at bounding box center [157, 59] width 106 height 19
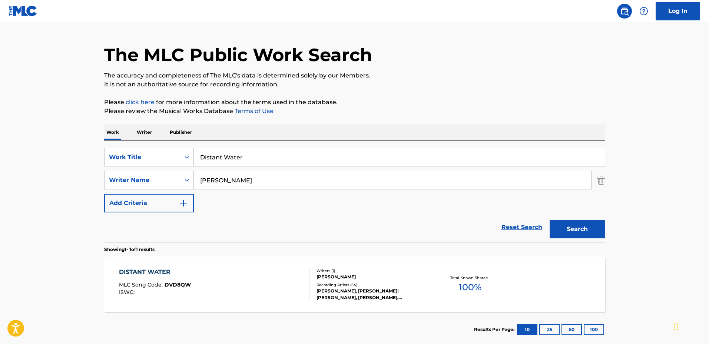
drag, startPoint x: 285, startPoint y: 156, endPoint x: 138, endPoint y: 146, distance: 147.7
click at [141, 146] on div "SearchWithCriteria5e8a9c5d-fbc9-4b19-96d6-325e01b10b0a Work Title Distant Water…" at bounding box center [354, 190] width 501 height 101
type input "Don't Let Go"
drag, startPoint x: 281, startPoint y: 177, endPoint x: 165, endPoint y: 165, distance: 116.9
click at [165, 165] on div "SearchWithCriteria5e8a9c5d-fbc9-4b19-96d6-325e01b10b0a Work Title Don't Let Go …" at bounding box center [354, 180] width 501 height 64
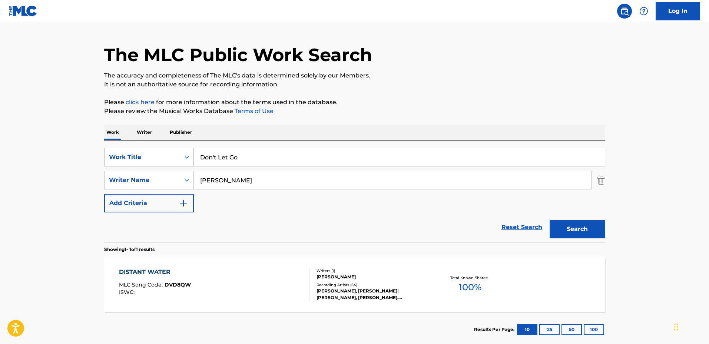
type input "[PERSON_NAME]"
click at [549, 220] on button "Search" at bounding box center [577, 229] width 56 height 19
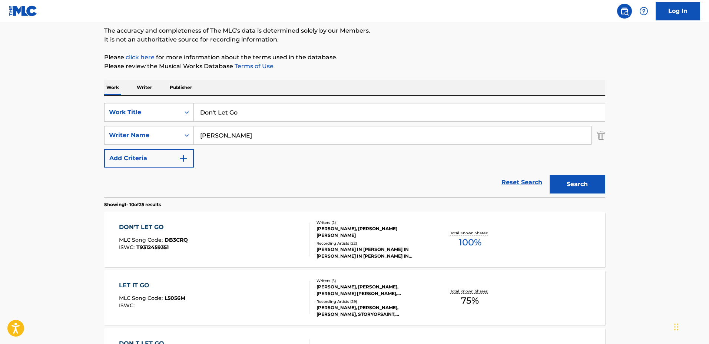
scroll to position [63, 0]
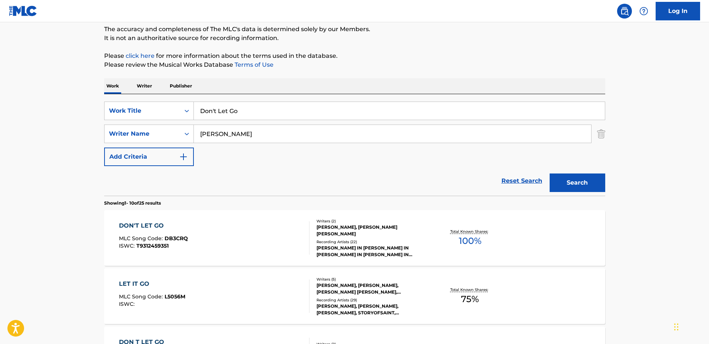
click at [437, 220] on div "DON'T LET GO MLC Song Code : DB3CRQ ISWC : T9312459351 Writers ( 2 ) [PERSON_NA…" at bounding box center [354, 238] width 501 height 56
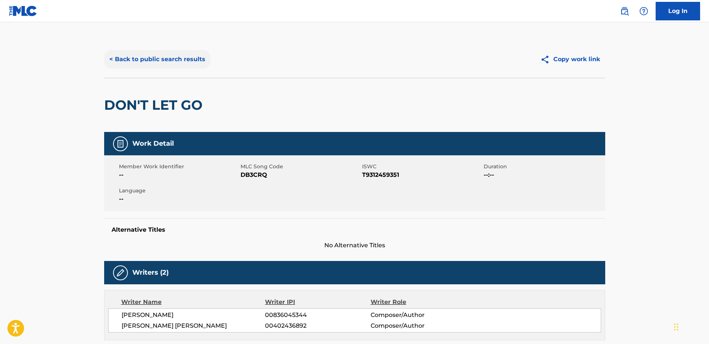
click at [186, 61] on button "< Back to public search results" at bounding box center [157, 59] width 106 height 19
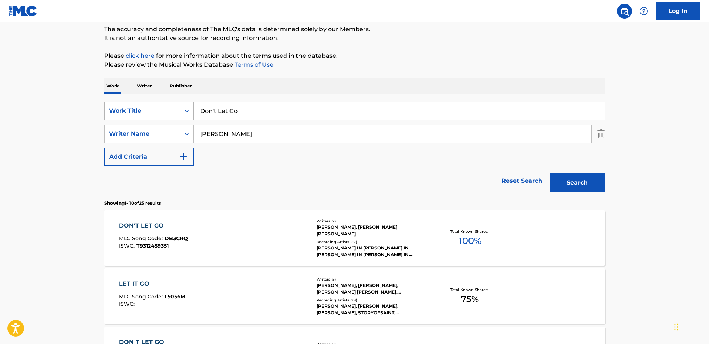
drag, startPoint x: 211, startPoint y: 109, endPoint x: 144, endPoint y: 106, distance: 67.5
click at [145, 106] on div "SearchWithCriteria5e8a9c5d-fbc9-4b19-96d6-325e01b10b0a Work Title Don't Let Go" at bounding box center [354, 110] width 501 height 19
type input "Second Chances"
drag, startPoint x: 230, startPoint y: 125, endPoint x: 118, endPoint y: 120, distance: 112.0
click at [118, 120] on div "SearchWithCriteria5e8a9c5d-fbc9-4b19-96d6-325e01b10b0a Work Title Second Chance…" at bounding box center [354, 133] width 501 height 64
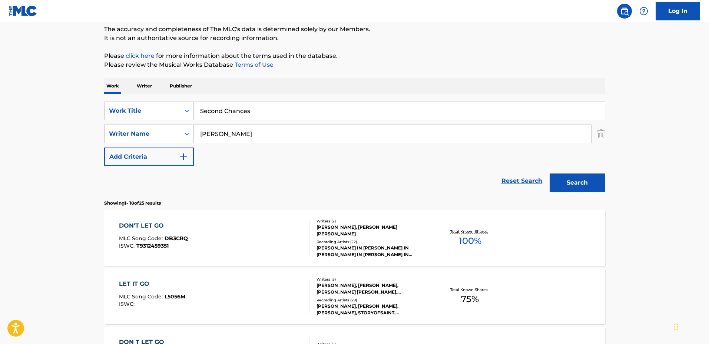
type input "[PERSON_NAME]"
click at [549, 173] on button "Search" at bounding box center [577, 182] width 56 height 19
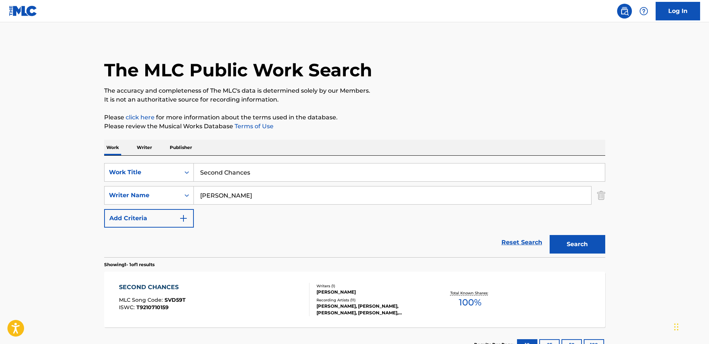
scroll to position [59, 0]
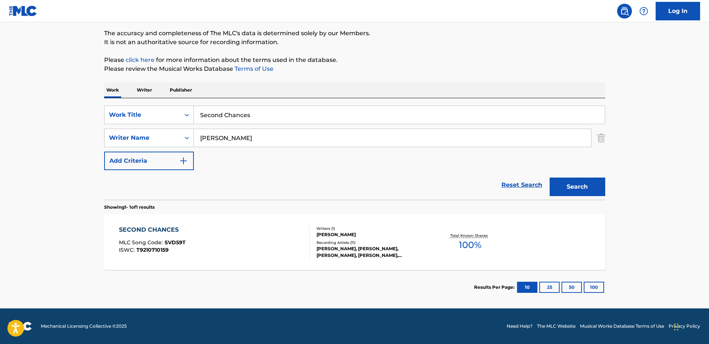
click at [272, 241] on div "SECOND CHANCES MLC Song Code : SVD59T ISWC : T9210710159" at bounding box center [214, 241] width 190 height 33
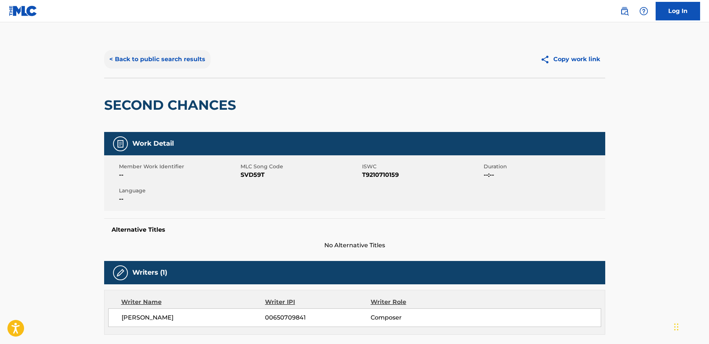
click at [171, 63] on button "< Back to public search results" at bounding box center [157, 59] width 106 height 19
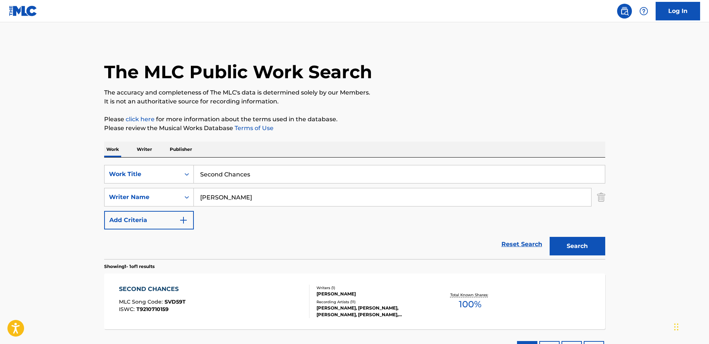
scroll to position [17, 0]
